Goal: Task Accomplishment & Management: Use online tool/utility

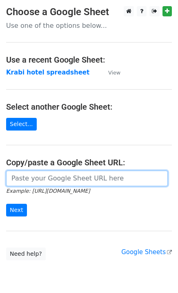
click at [45, 177] on input "url" at bounding box center [87, 178] width 162 height 16
paste input "[URL][DOMAIN_NAME]"
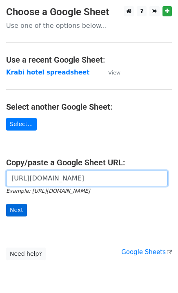
type input "[URL][DOMAIN_NAME]"
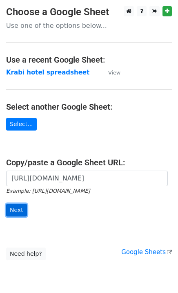
scroll to position [0, 0]
click at [11, 211] on input "Next" at bounding box center [16, 210] width 21 height 13
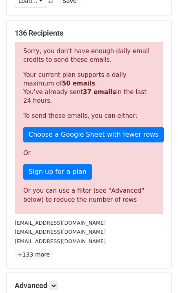
scroll to position [233, 0]
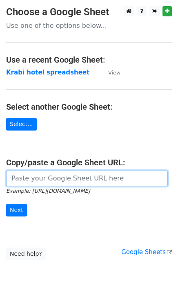
click at [36, 179] on input "url" at bounding box center [87, 178] width 162 height 16
paste input "[URL][DOMAIN_NAME]"
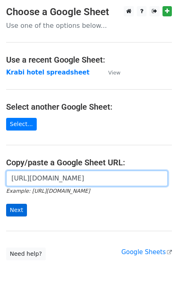
type input "[URL][DOMAIN_NAME]"
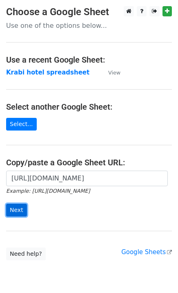
scroll to position [0, 0]
click at [18, 206] on input "Next" at bounding box center [16, 210] width 21 height 13
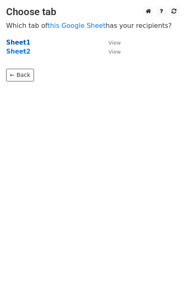
click at [20, 43] on strong "Sheet1" at bounding box center [18, 42] width 24 height 7
